Goal: Task Accomplishment & Management: Use online tool/utility

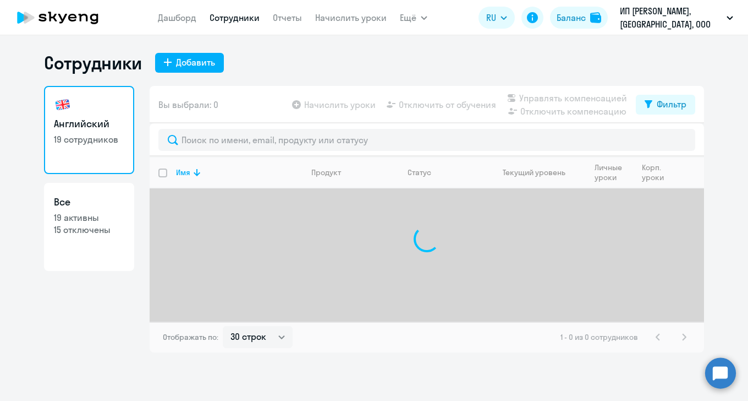
select select "30"
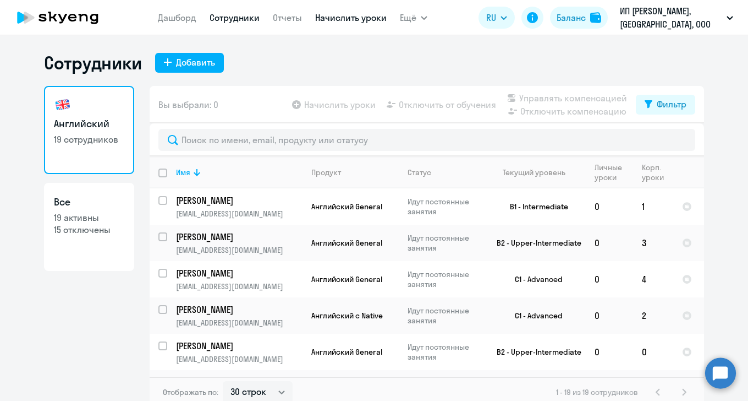
click at [352, 19] on link "Начислить уроки" at bounding box center [351, 17] width 72 height 11
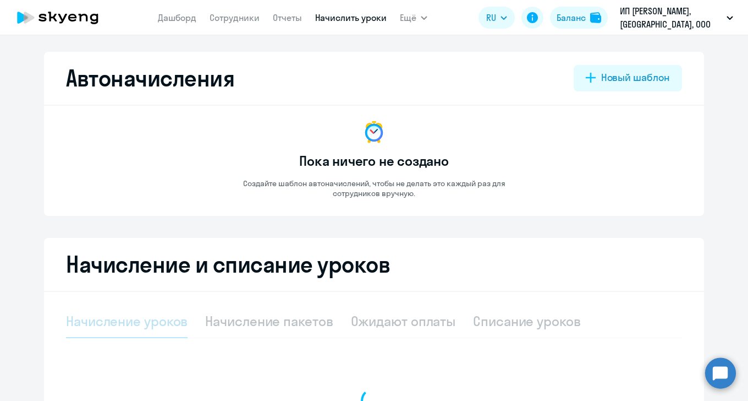
select select "10"
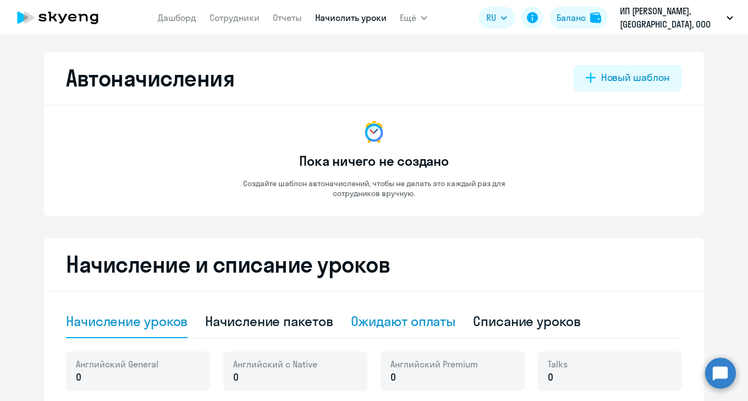
click at [388, 319] on div "Ожидают оплаты" at bounding box center [403, 321] width 105 height 18
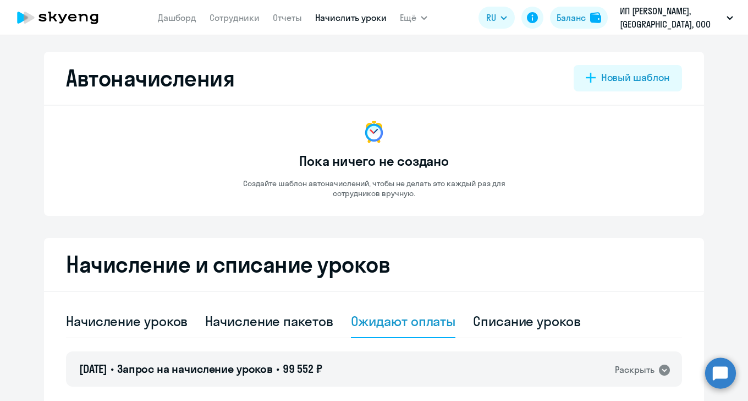
scroll to position [108, 0]
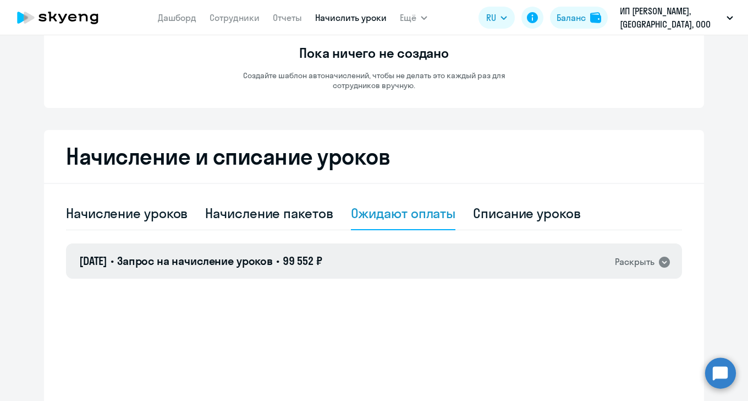
click at [369, 261] on div "[DATE] • Запрос на начисление уроков • 99 552 ₽ Раскрыть" at bounding box center [374, 260] width 616 height 35
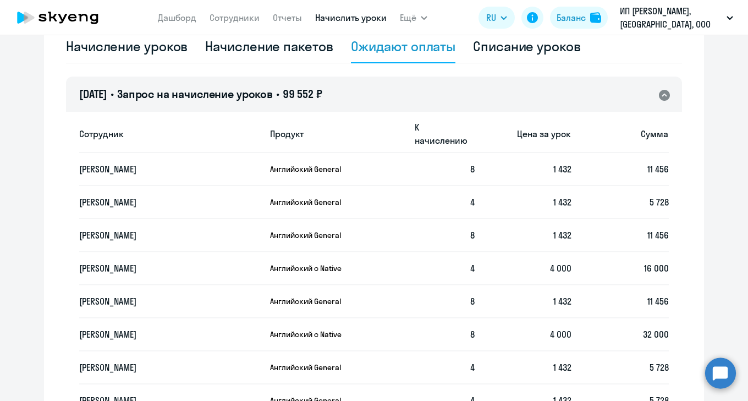
scroll to position [376, 0]
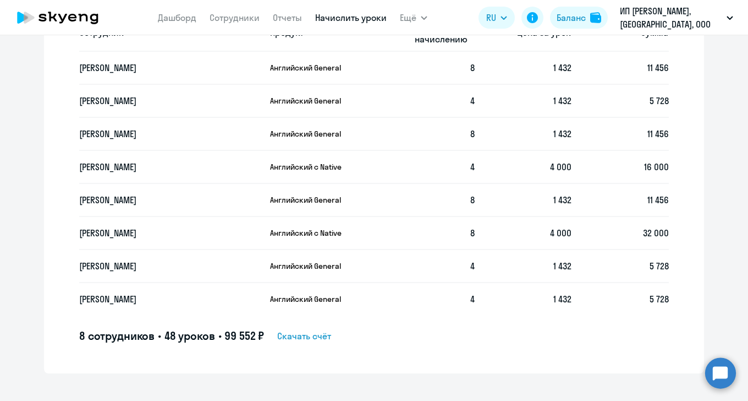
click at [667, 327] on div "Сотрудник Продукт К начислению Цена за урок [PERSON_NAME] General 8 1 432 11 45…" at bounding box center [374, 182] width 616 height 346
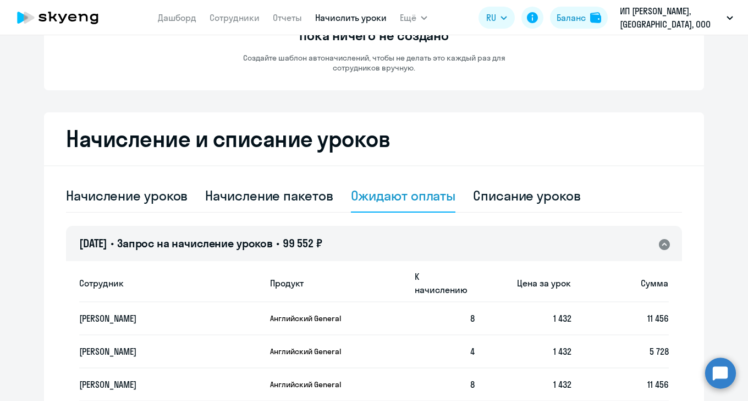
scroll to position [126, 0]
